Goal: Navigation & Orientation: Find specific page/section

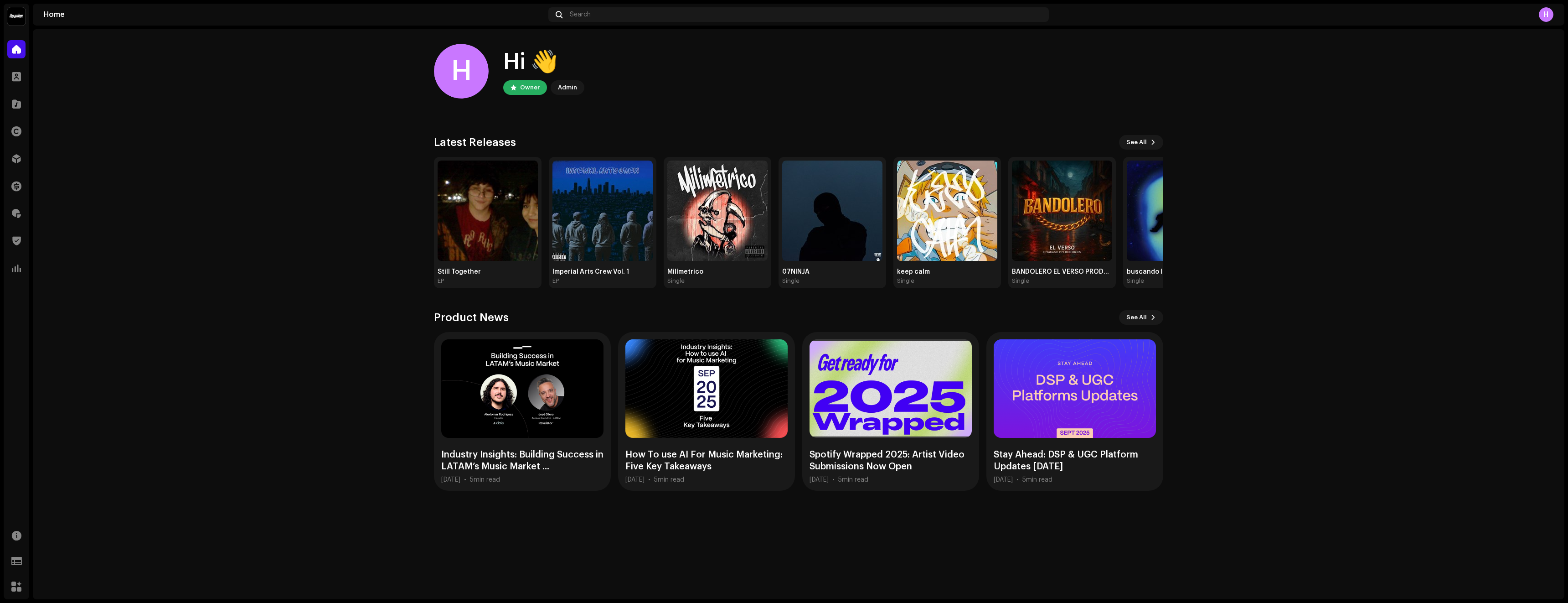
click at [19, 15] on img at bounding box center [16, 16] width 18 height 18
click at [19, 80] on span at bounding box center [16, 77] width 9 height 7
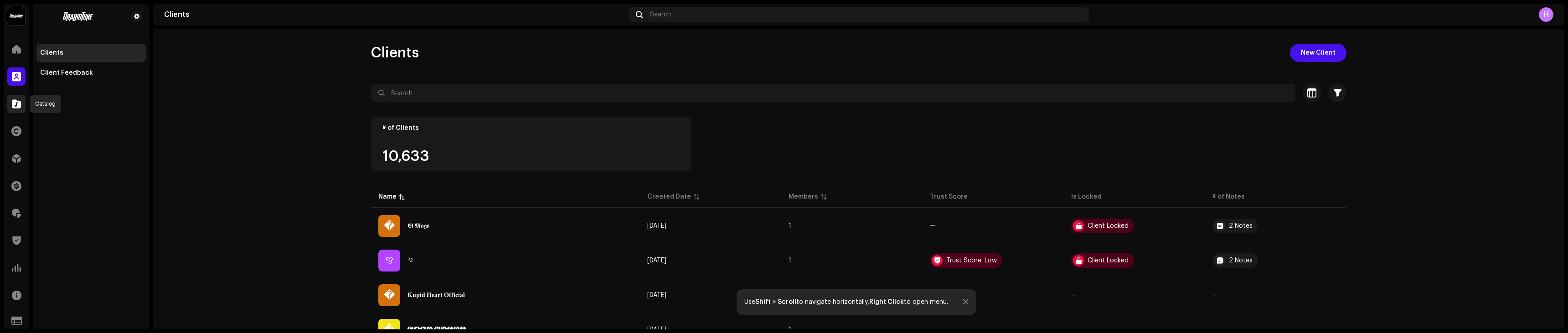
click at [14, 103] on span at bounding box center [16, 104] width 9 height 7
